Goal: Contribute content: Contribute content

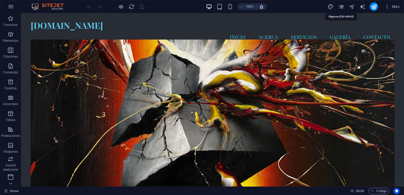
click at [340, 6] on icon "pages" at bounding box center [342, 7] width 6 height 6
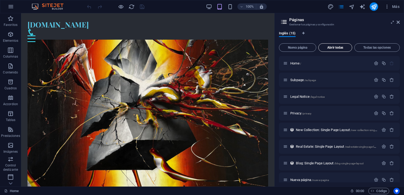
click at [331, 48] on span "Abrir todas" at bounding box center [335, 47] width 29 height 3
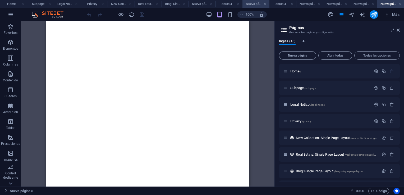
click at [256, 3] on h4 "Nueva página 2" at bounding box center [256, 4] width 27 height 6
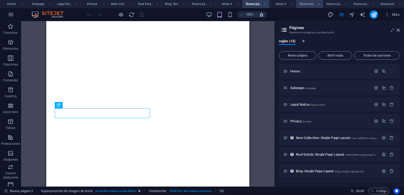
click at [310, 4] on h4 "Nueva página 1" at bounding box center [309, 4] width 27 height 6
click at [333, 5] on h4 "Nueva página 3" at bounding box center [336, 4] width 27 height 6
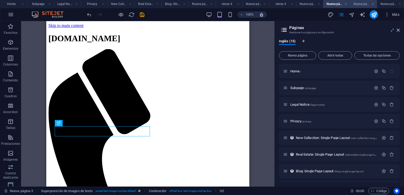
click at [362, 4] on h4 "Nueva página 4" at bounding box center [363, 4] width 27 height 6
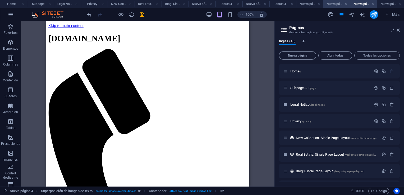
click at [332, 6] on h4 "Nueva página 3" at bounding box center [336, 4] width 27 height 6
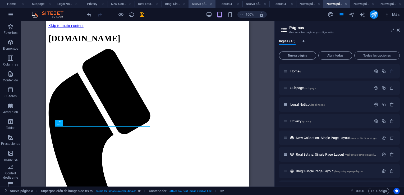
click at [196, 4] on h4 "Nueva página" at bounding box center [202, 4] width 27 height 6
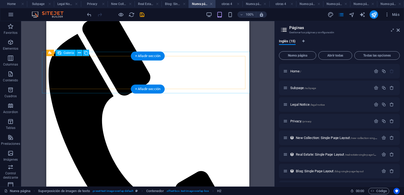
scroll to position [132, 0]
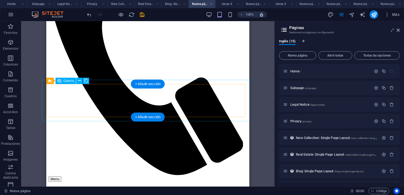
select select "4"
select select "px"
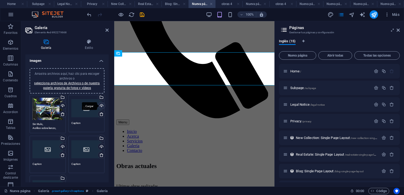
click at [101, 105] on div "Cargar" at bounding box center [101, 106] width 8 height 8
click at [100, 105] on div "Cargar" at bounding box center [101, 106] width 8 height 8
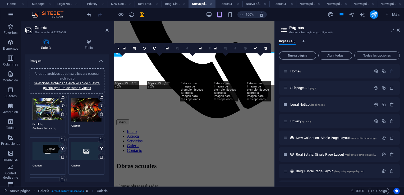
click at [62, 146] on div "Cargar" at bounding box center [62, 149] width 8 height 8
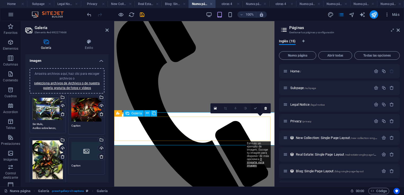
scroll to position [53, 0]
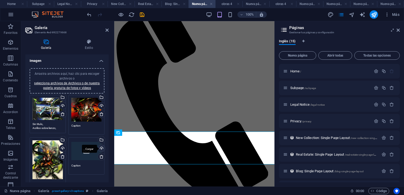
click at [102, 147] on div "Cargar" at bounding box center [101, 149] width 8 height 8
click at [100, 148] on div "Cargar" at bounding box center [101, 149] width 8 height 8
click at [142, 14] on icon "save" at bounding box center [142, 15] width 6 height 6
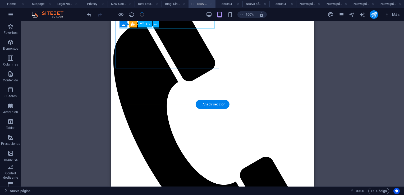
scroll to position [65, 0]
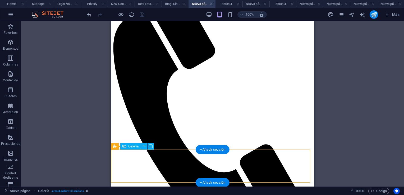
scroll to position [67, 0]
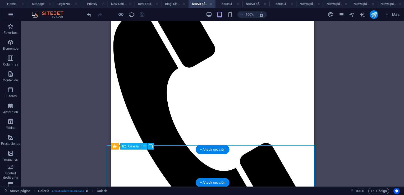
drag, startPoint x: 211, startPoint y: 165, endPoint x: 165, endPoint y: 165, distance: 46.3
select select "4"
select select "px"
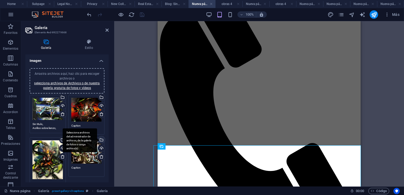
scroll to position [26, 0]
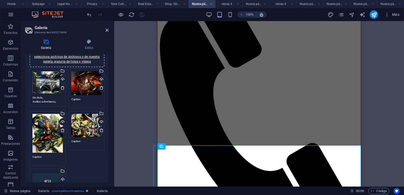
click at [85, 98] on textarea "Caption" at bounding box center [86, 101] width 30 height 8
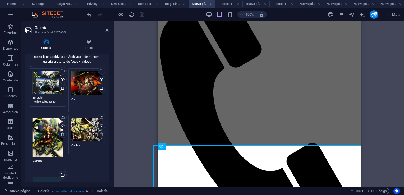
type textarea "C"
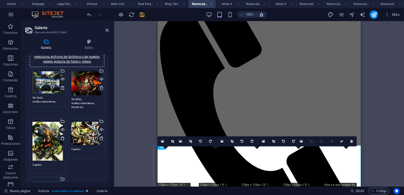
type textarea "Sin titulo, Acrílico sobre lienzo, 64x49 cm"
click at [46, 165] on textarea "Caption" at bounding box center [48, 167] width 30 height 8
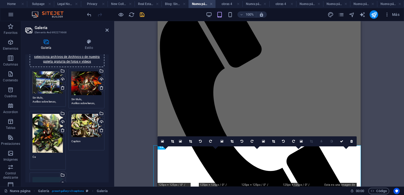
type textarea "C"
type textarea "Sin titulo, Acrílico sobre lienzo, 90x70 cm"
click at [82, 139] on textarea "Caption" at bounding box center [86, 143] width 30 height 8
type textarea "C"
type textarea "Sin titulo, Acrílico sobre lienzo, 64x49 cm"
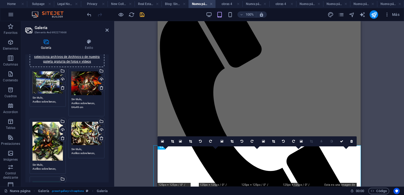
click at [91, 101] on textarea "Sin titulo, Acrílico sobre lienzo, 64x49 cm" at bounding box center [86, 105] width 30 height 16
click at [87, 107] on textarea "Sin titulo, Acrílico sobre lienzo, 64x49 cm" at bounding box center [86, 105] width 30 height 16
click at [84, 109] on textarea "Sin titulo, Acrílico sobre lienzo, 50x60 cm" at bounding box center [86, 105] width 30 height 16
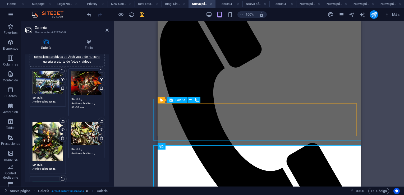
type textarea "Sin titulo, Acrílico sobre lienzo, 50x60 cm"
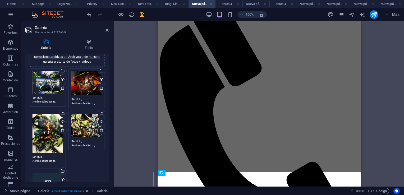
scroll to position [40, 0]
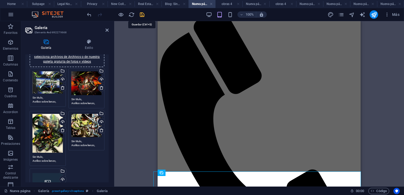
click at [142, 14] on icon "save" at bounding box center [142, 15] width 6 height 6
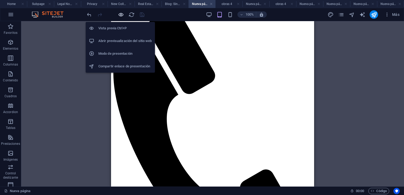
click at [121, 15] on icon "button" at bounding box center [121, 15] width 6 height 6
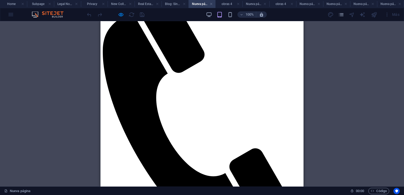
scroll to position [93, 0]
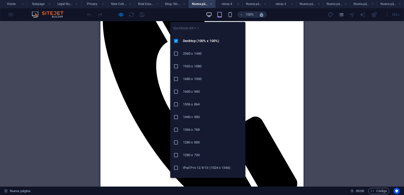
click at [210, 15] on icon "button" at bounding box center [209, 15] width 6 height 6
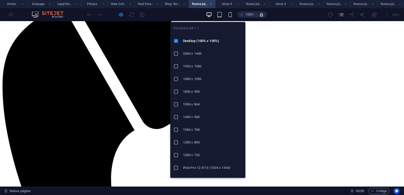
scroll to position [91, 0]
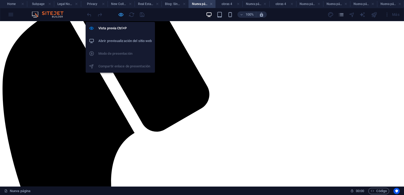
click at [120, 16] on icon "button" at bounding box center [121, 15] width 6 height 6
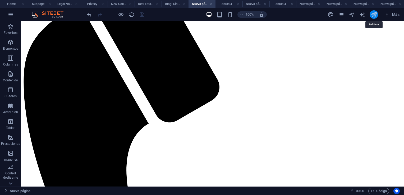
click at [373, 13] on icon "publish" at bounding box center [374, 15] width 6 height 6
